Goal: Book appointment/travel/reservation

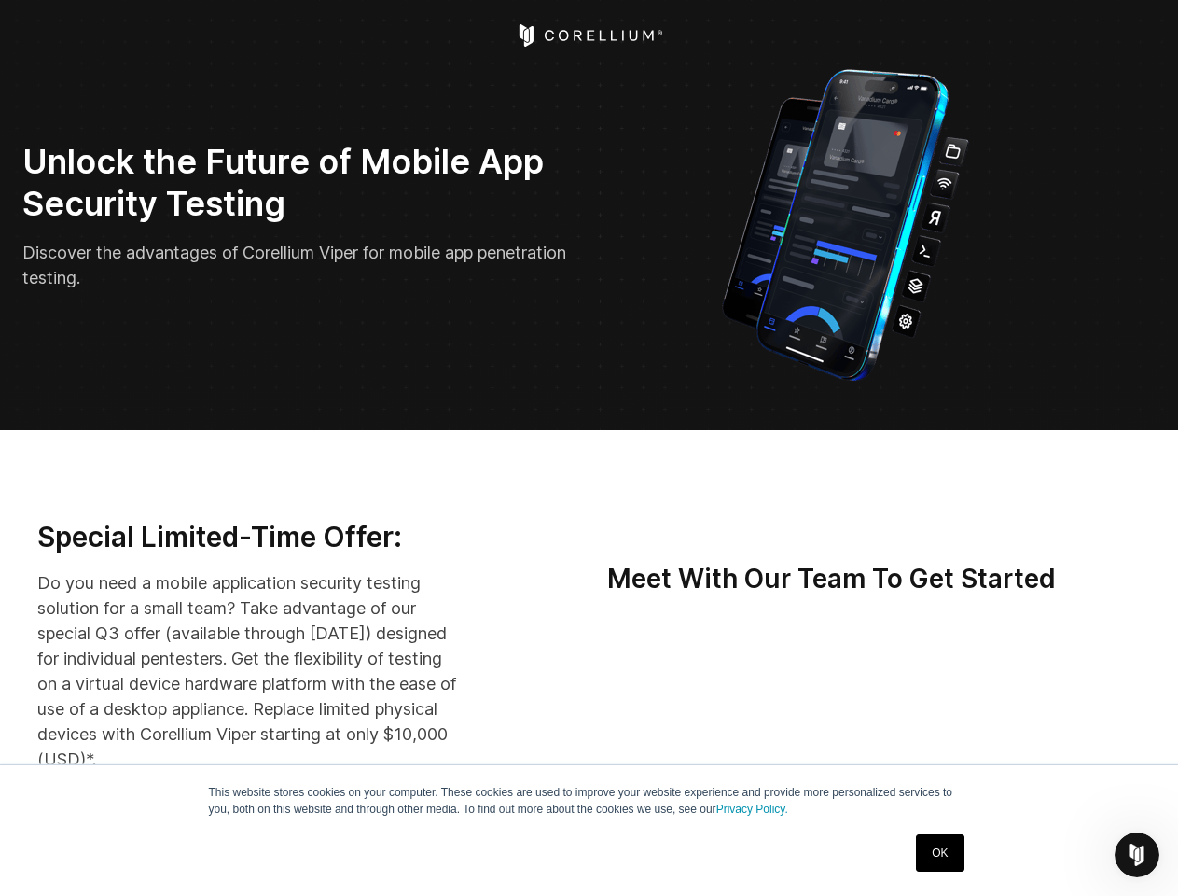
click at [1137, 855] on icon "Open Intercom Messenger" at bounding box center [1137, 855] width 31 height 31
